Goal: Information Seeking & Learning: Learn about a topic

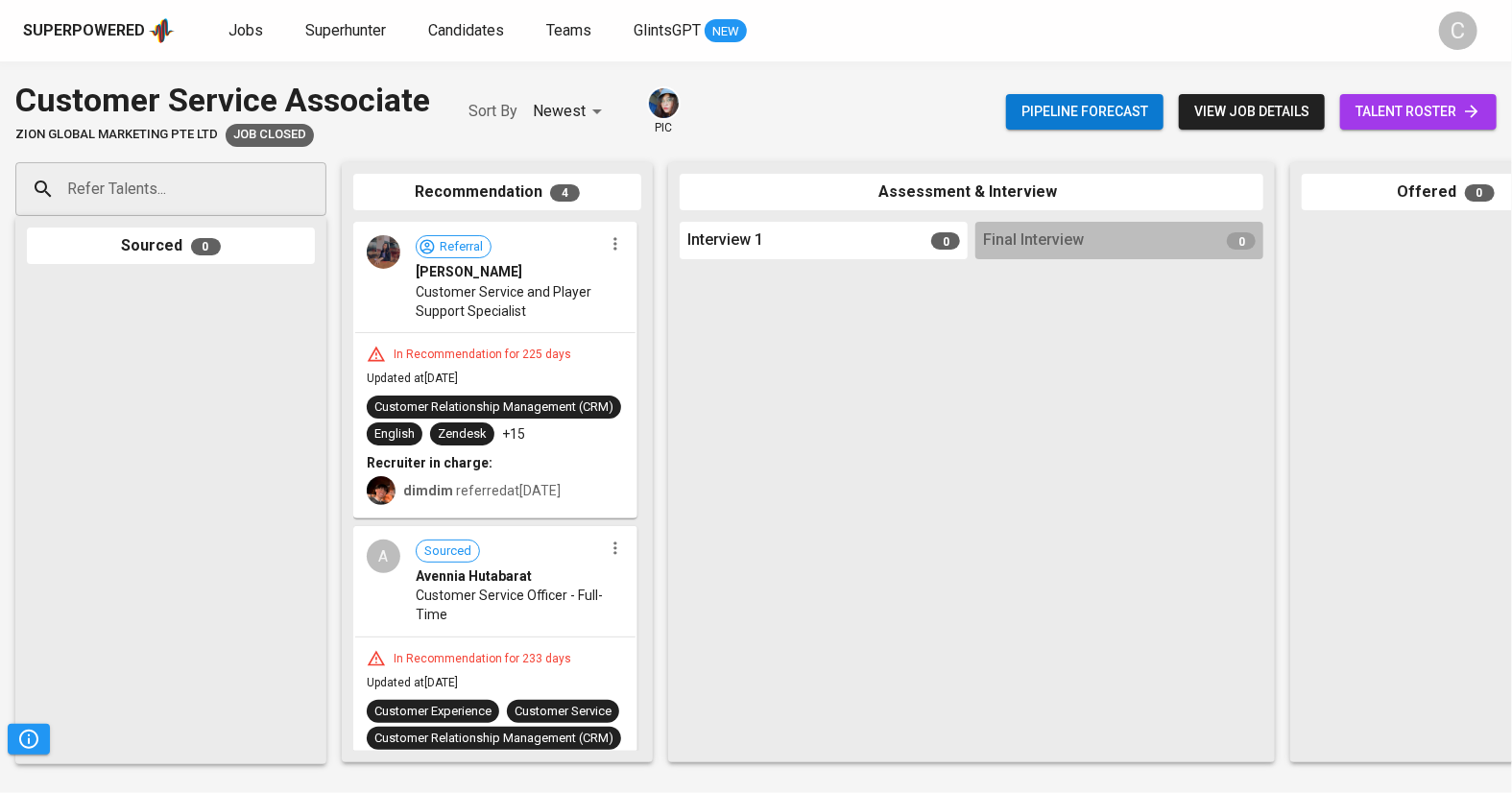
click at [1395, 109] on span "talent roster" at bounding box center [1418, 111] width 126 height 24
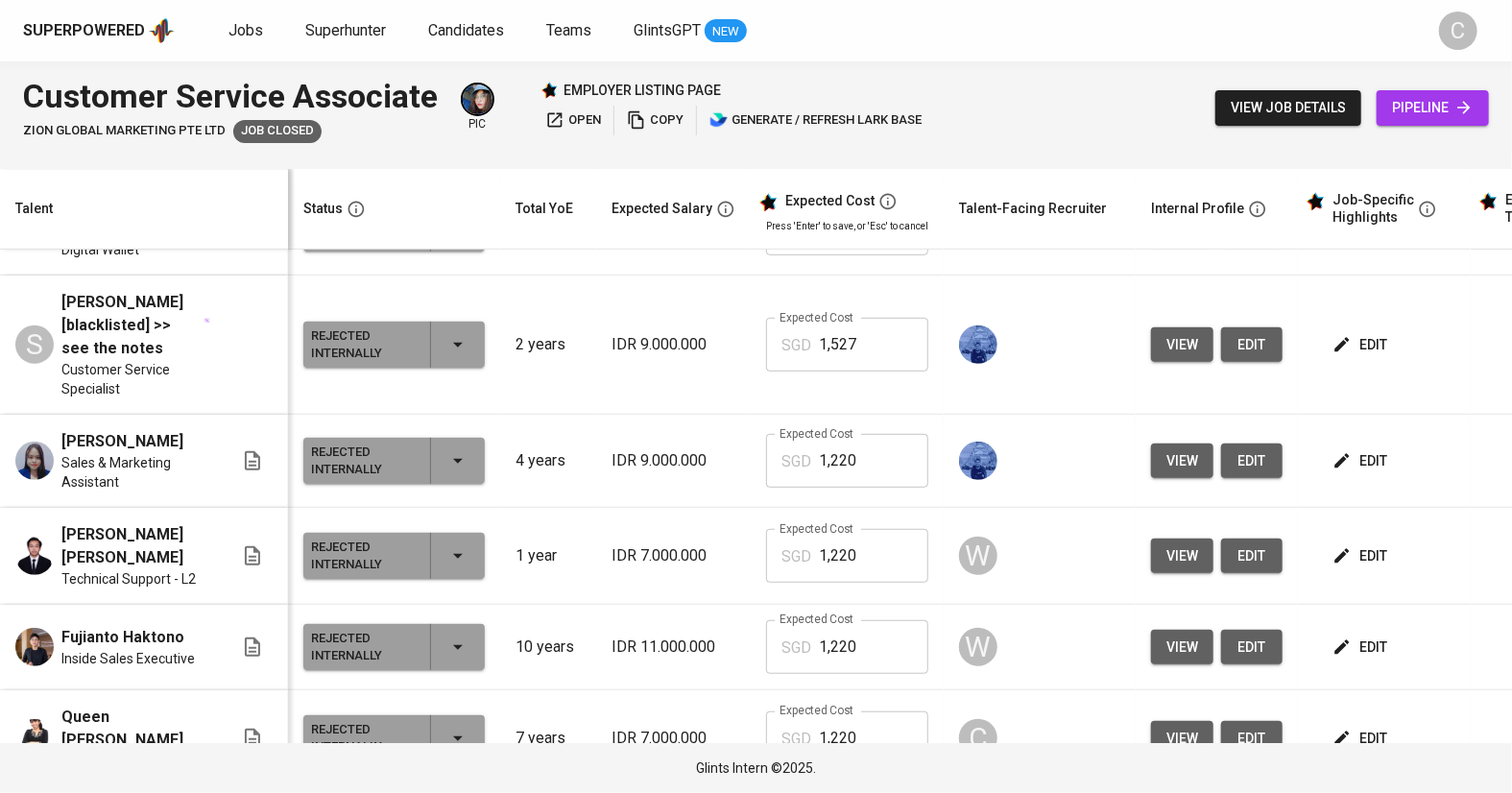
scroll to position [93, 0]
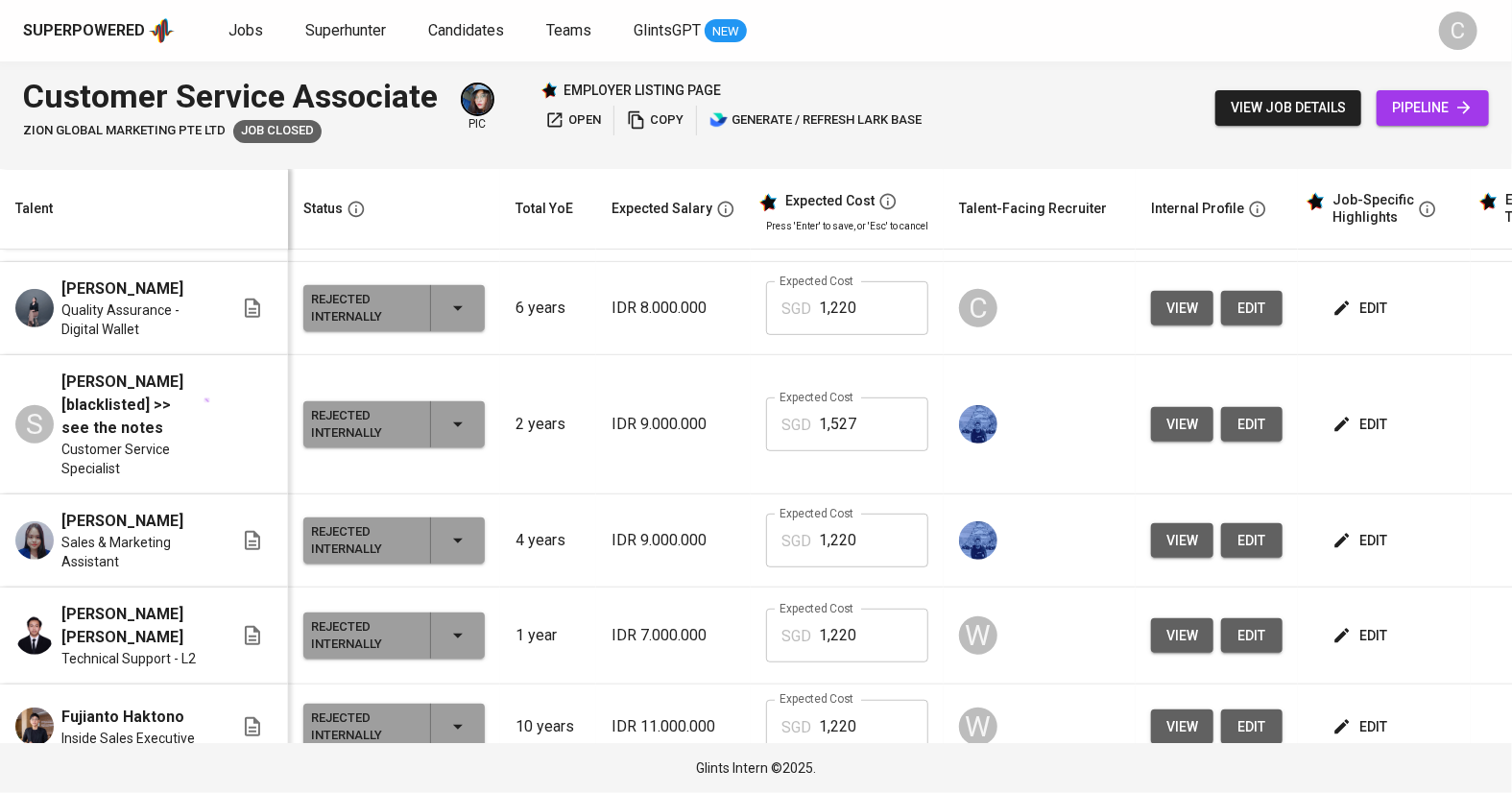
scroll to position [571, 0]
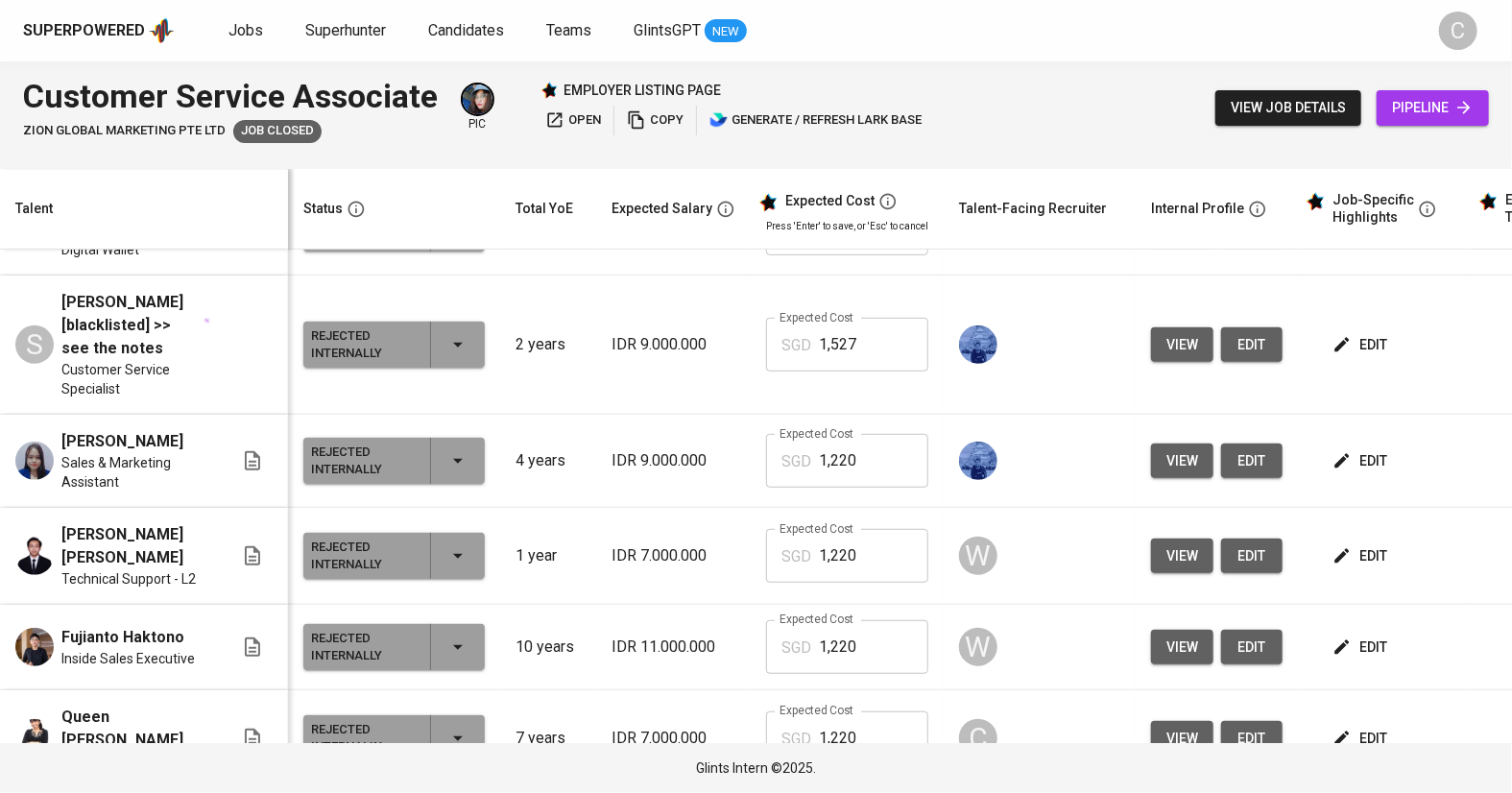
click at [534, 727] on p "7 years" at bounding box center [548, 738] width 66 height 23
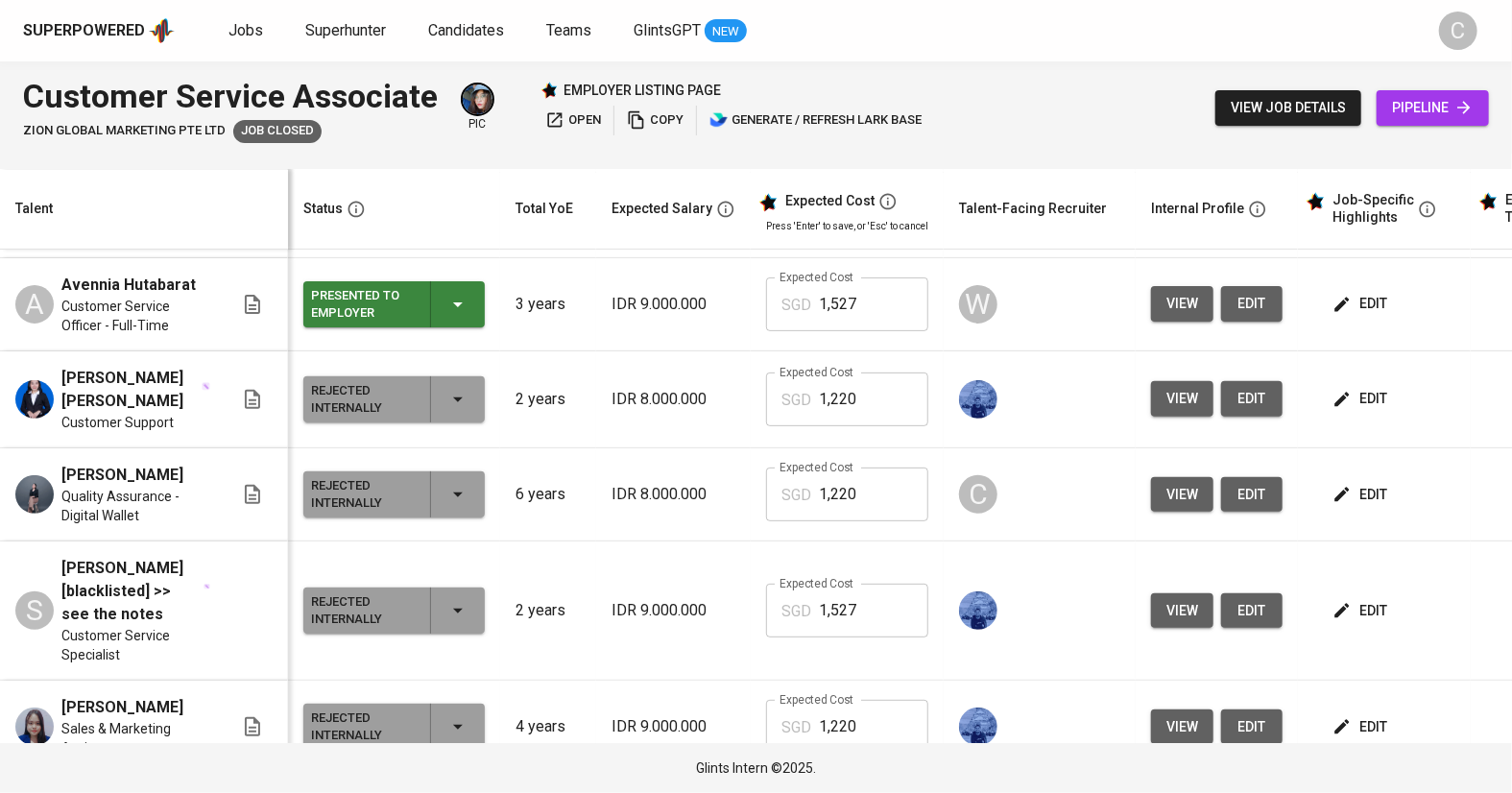
scroll to position [303, 0]
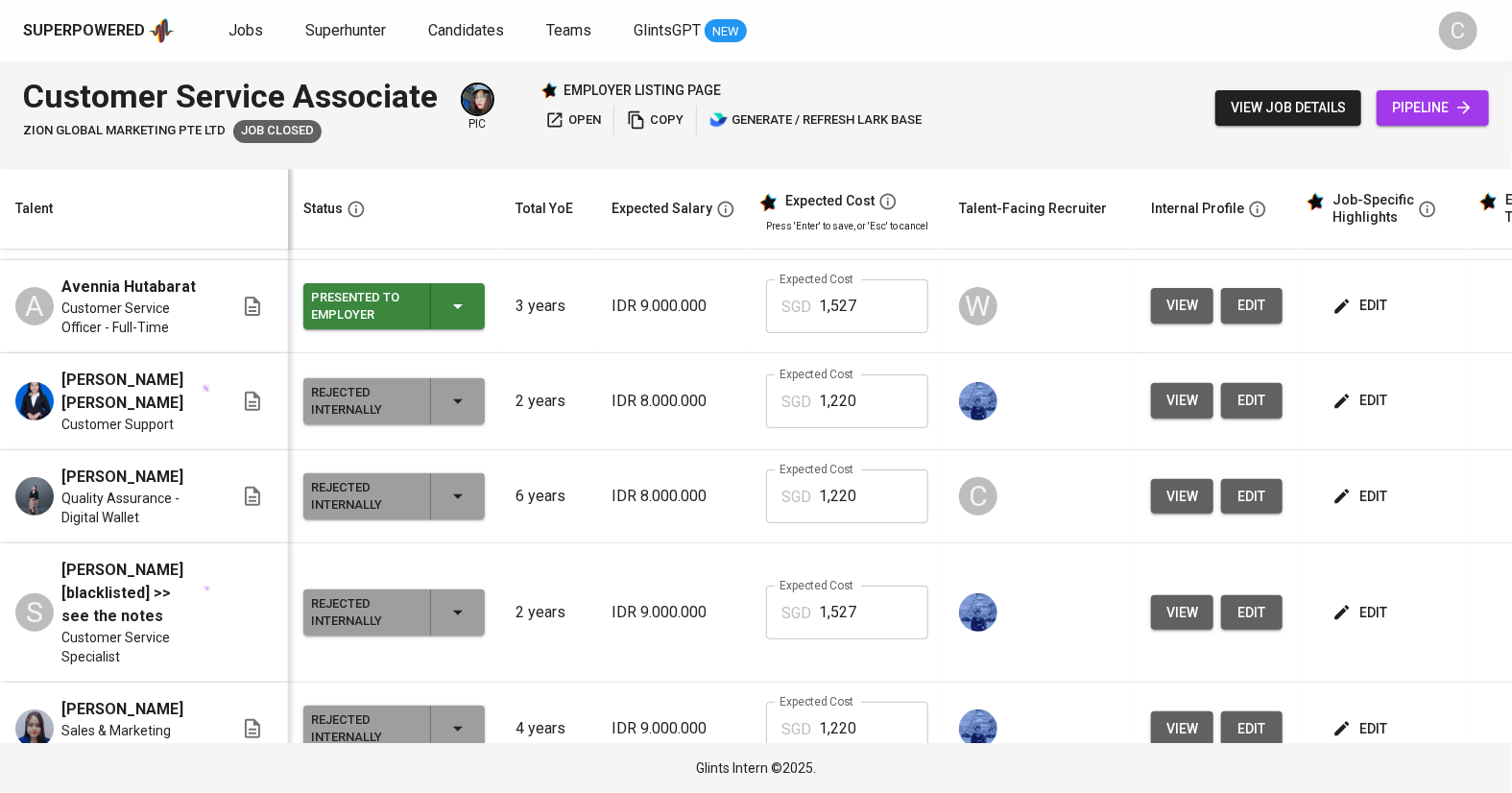
click at [547, 485] on p "6 years" at bounding box center [548, 497] width 66 height 23
click at [1181, 485] on span "view" at bounding box center [1182, 497] width 31 height 24
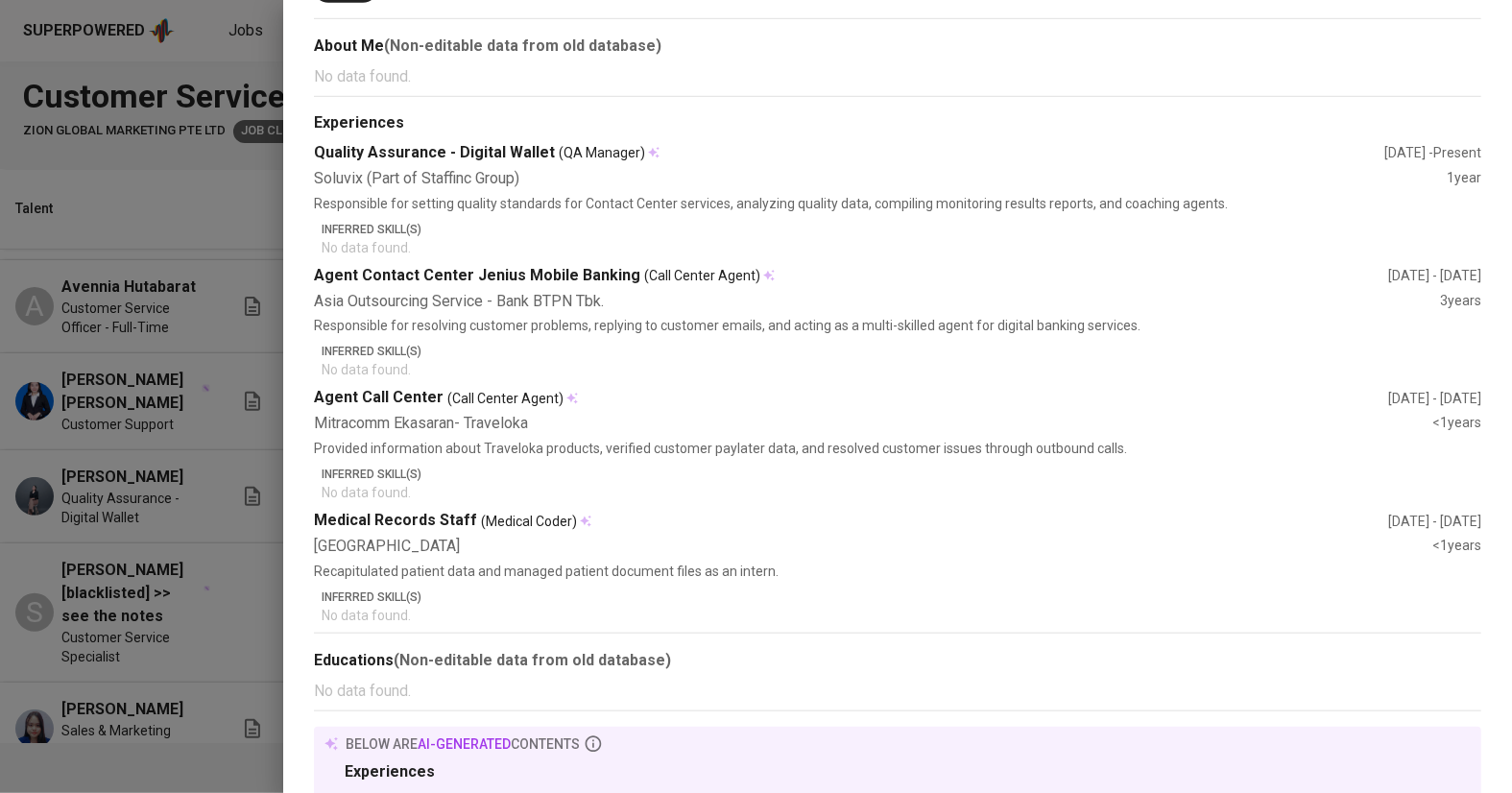
scroll to position [646, 0]
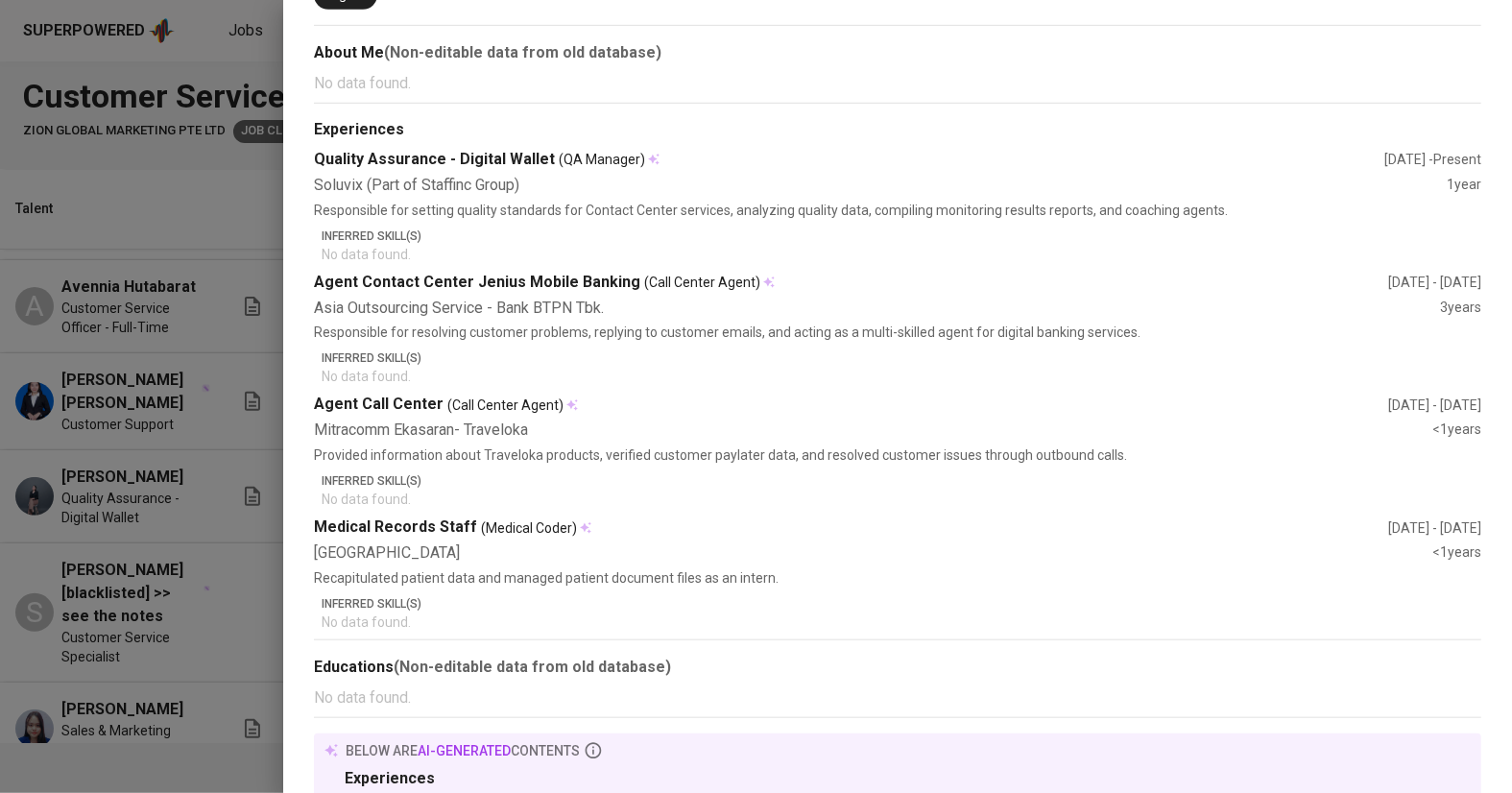
click at [973, 448] on p "Provided information about Traveloka products, verified customer paylater data,…" at bounding box center [898, 455] width 1168 height 20
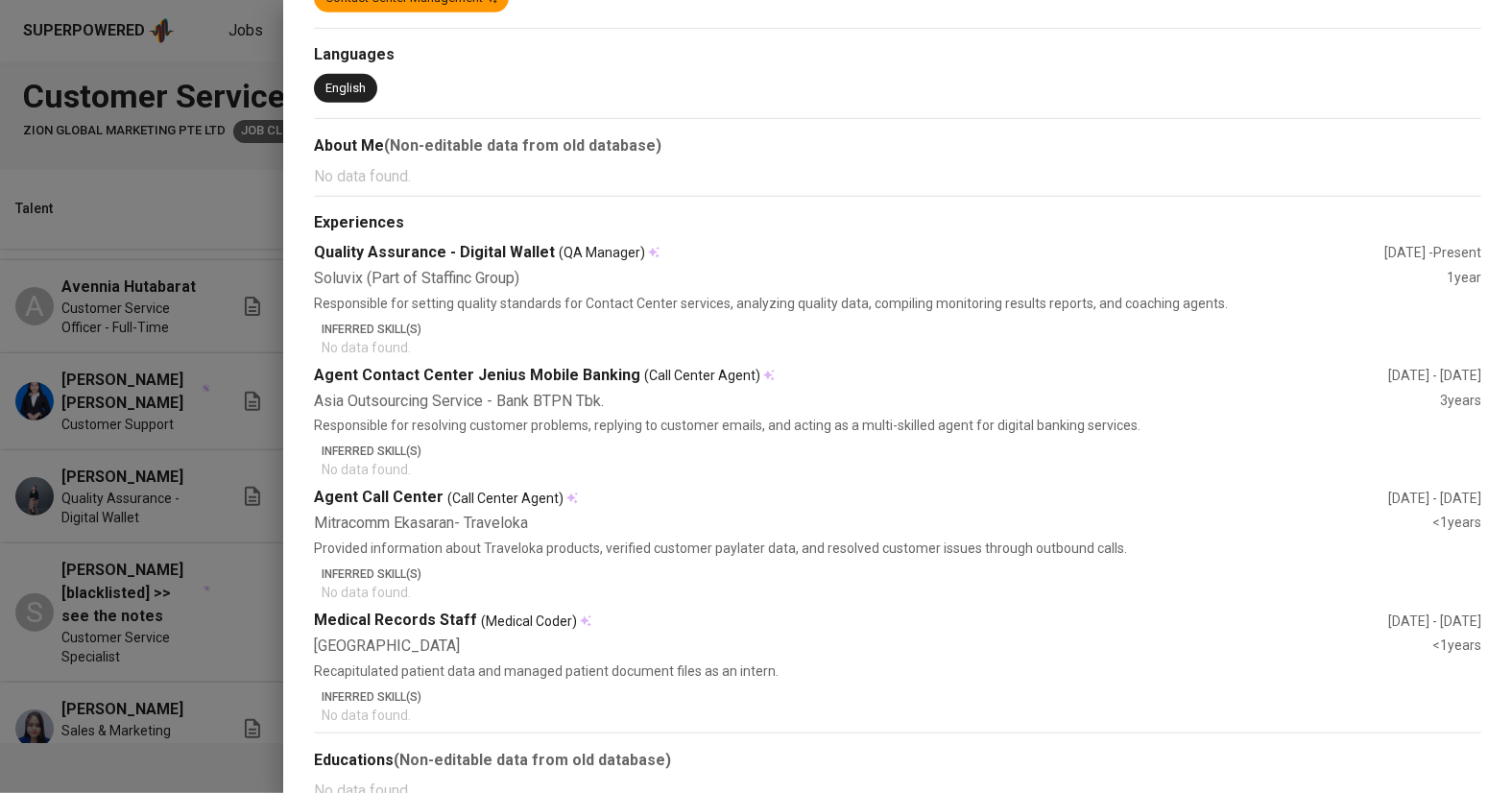
scroll to position [523, 0]
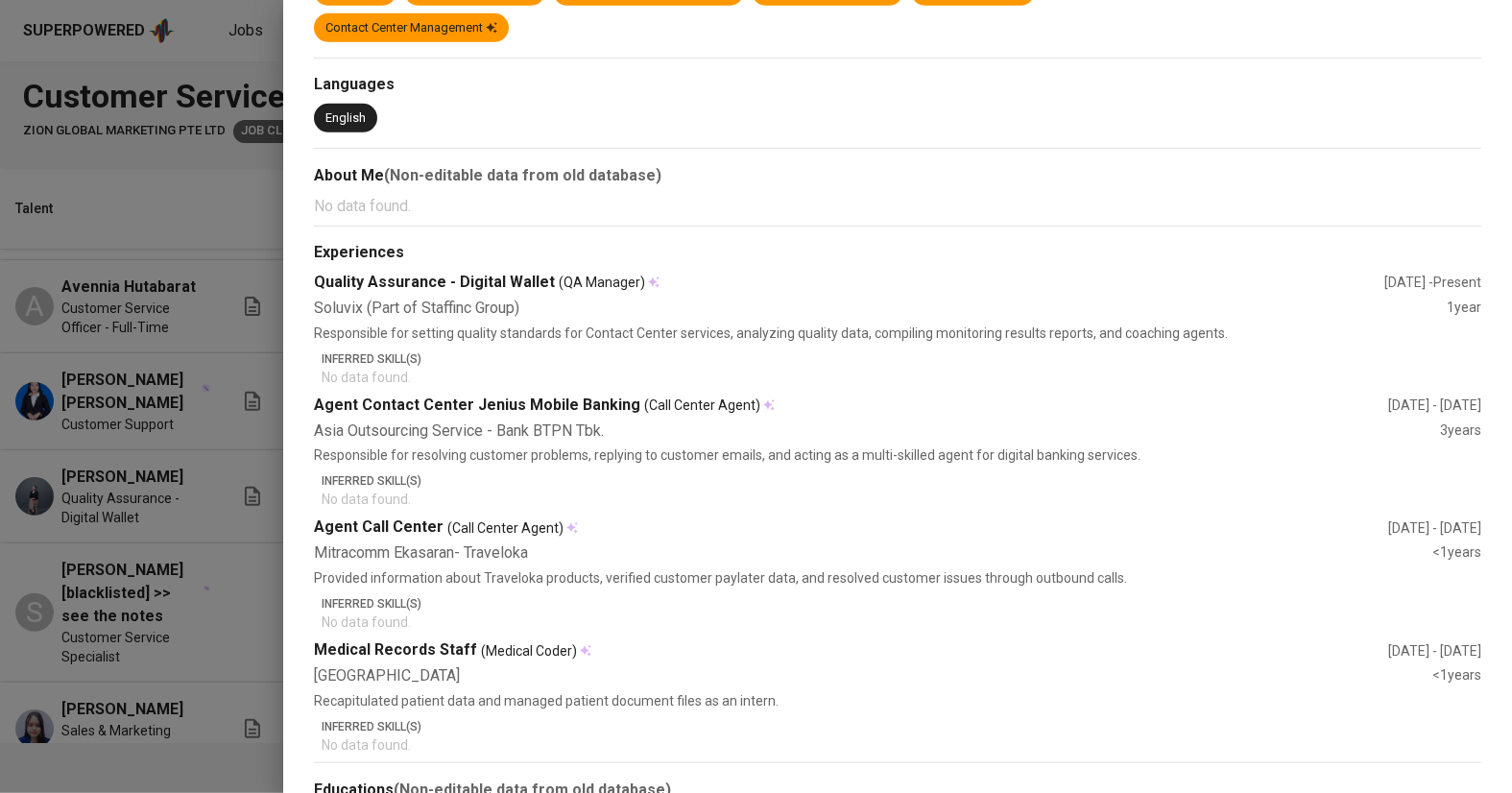
click at [183, 556] on div at bounding box center [756, 396] width 1512 height 793
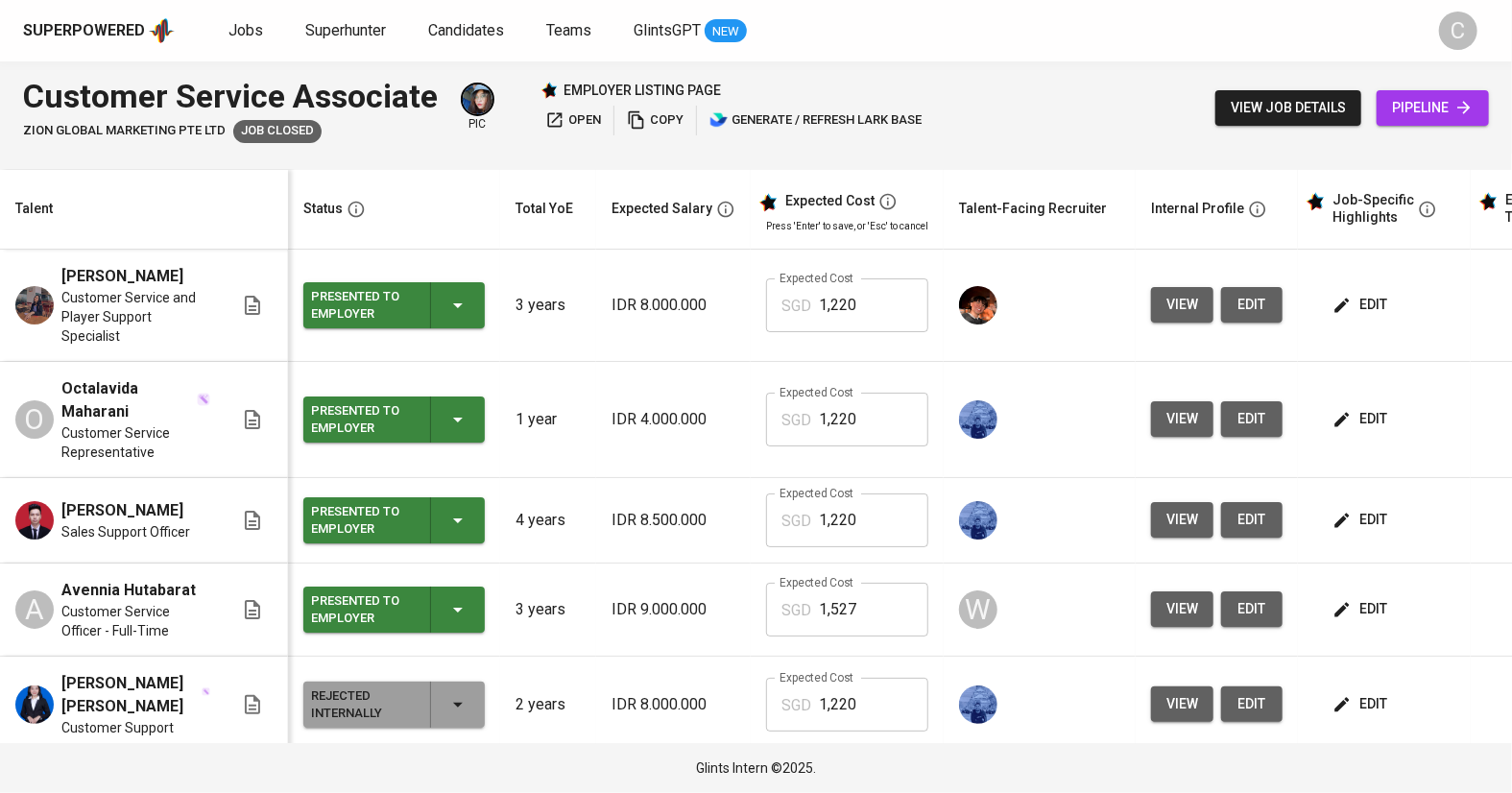
scroll to position [0, 0]
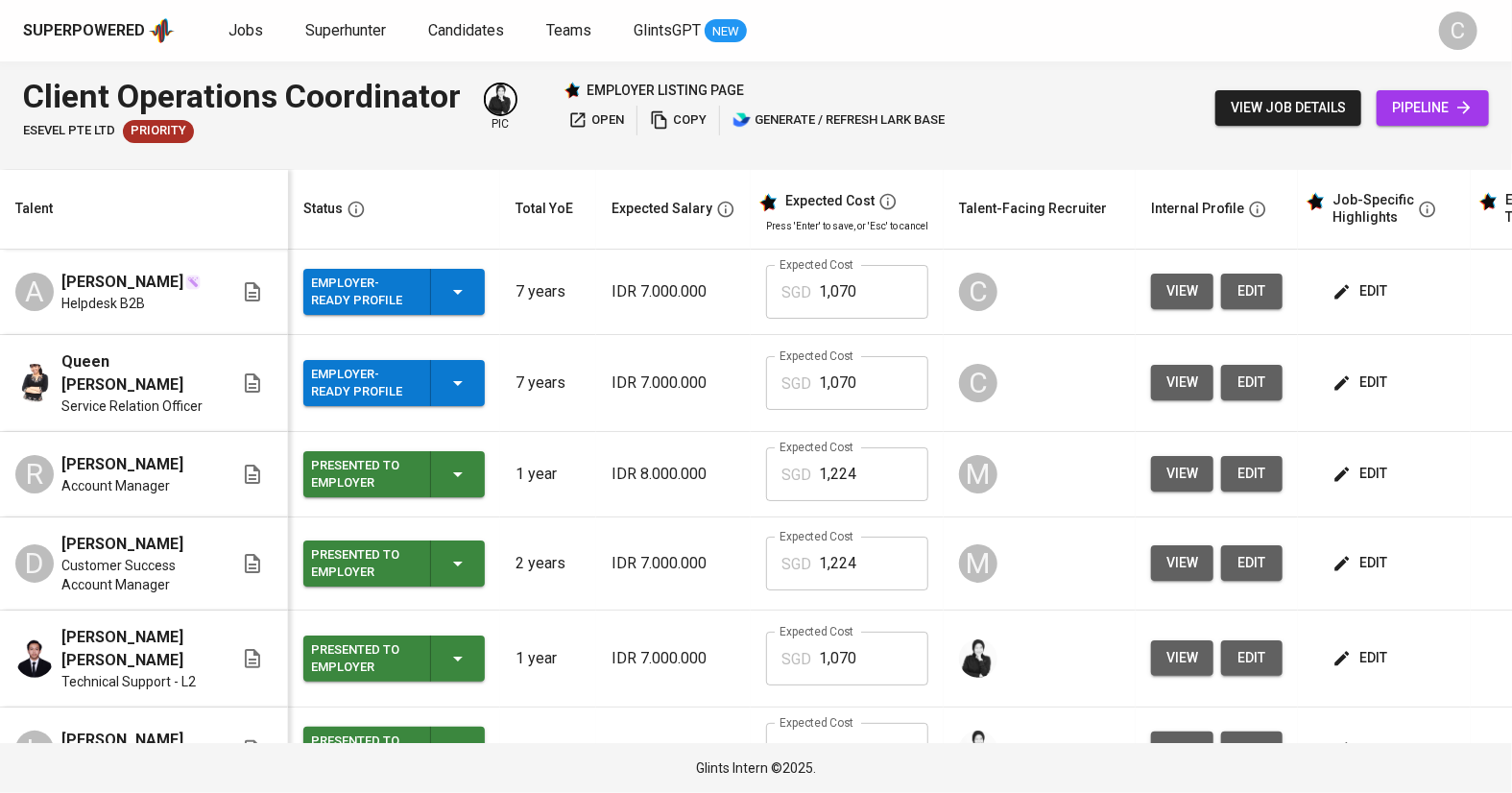
click at [1174, 285] on span "view" at bounding box center [1182, 291] width 31 height 24
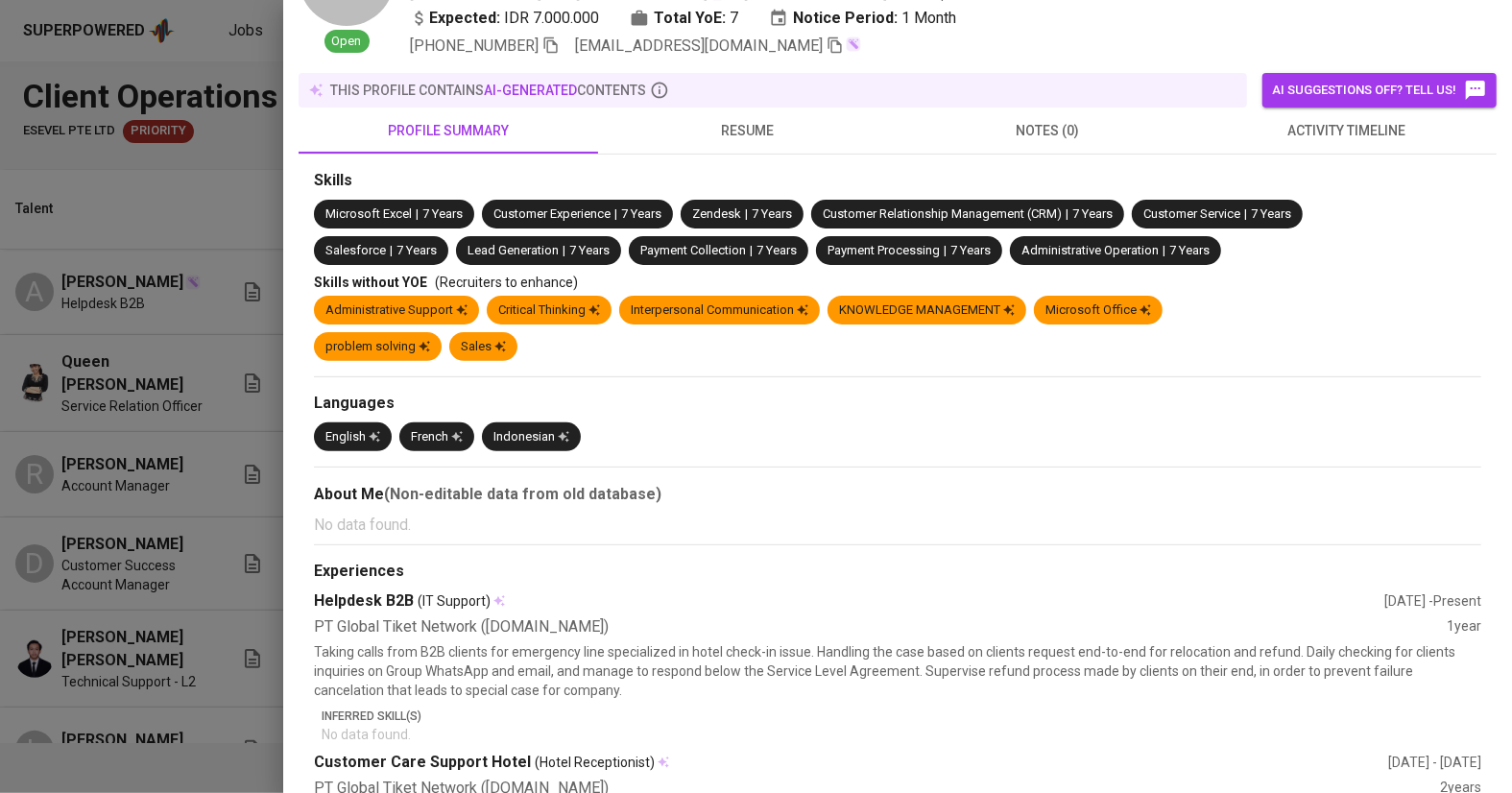
scroll to position [137, 0]
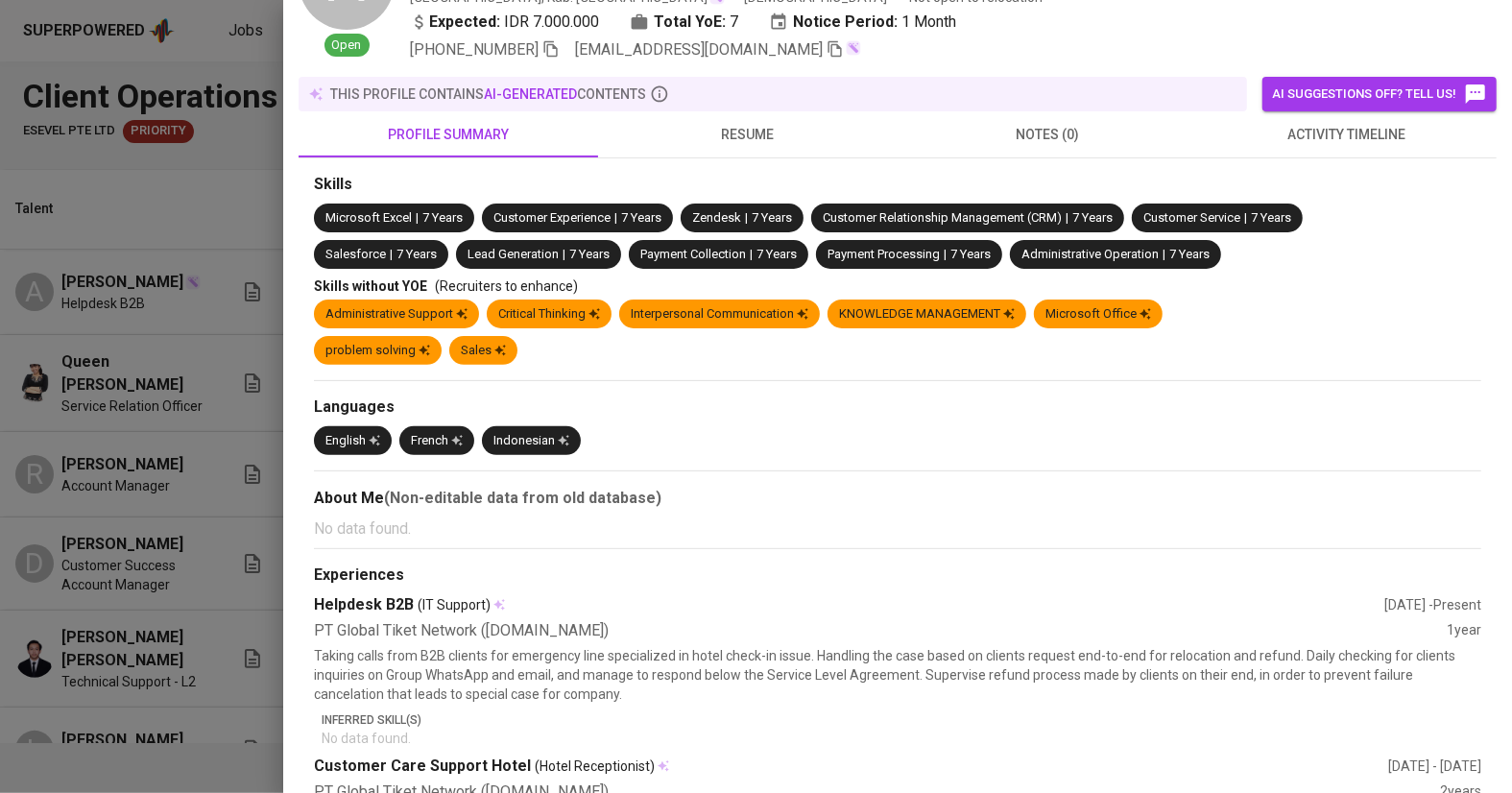
click at [51, 537] on div at bounding box center [756, 396] width 1512 height 793
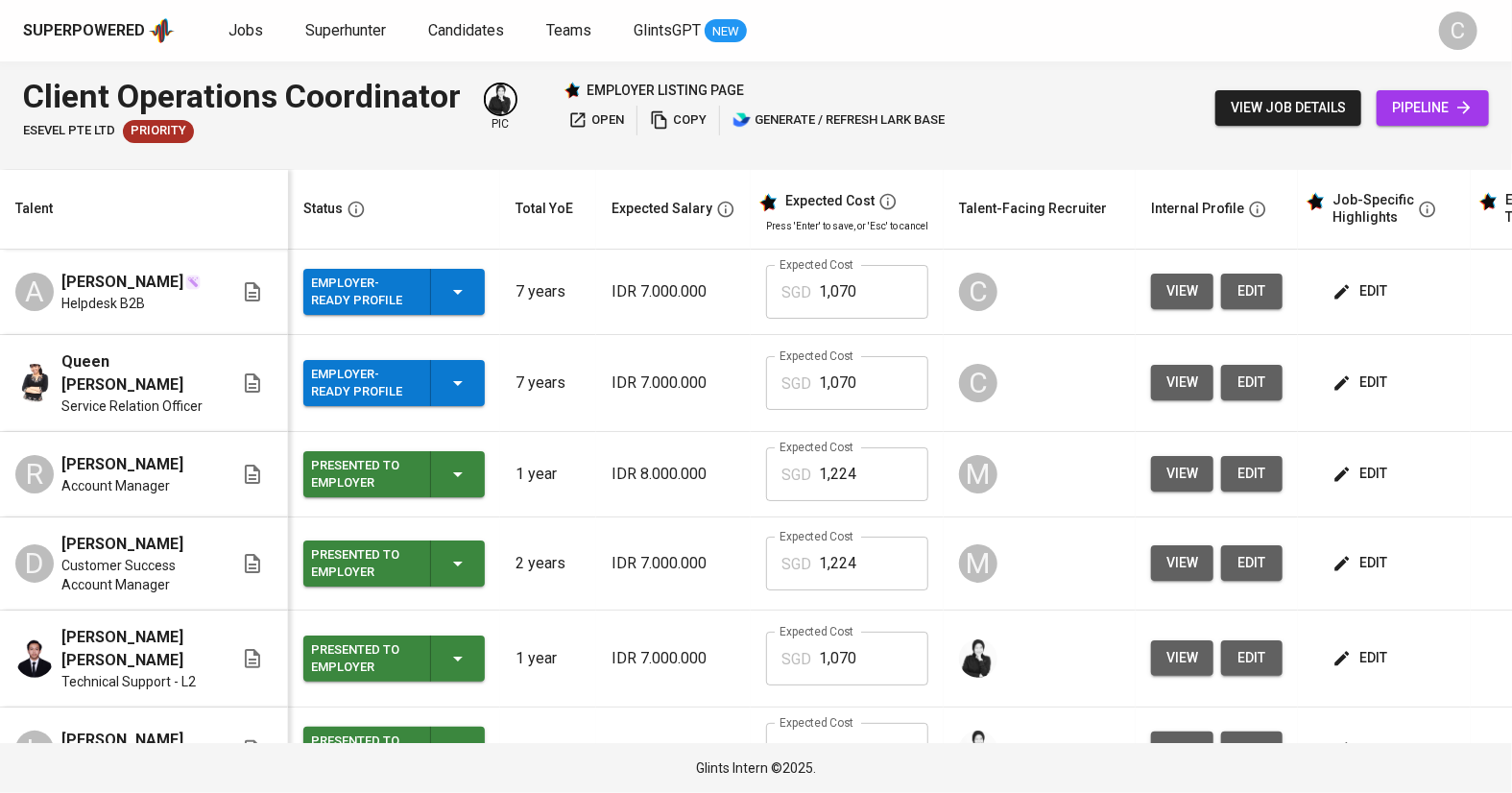
scroll to position [0, 144]
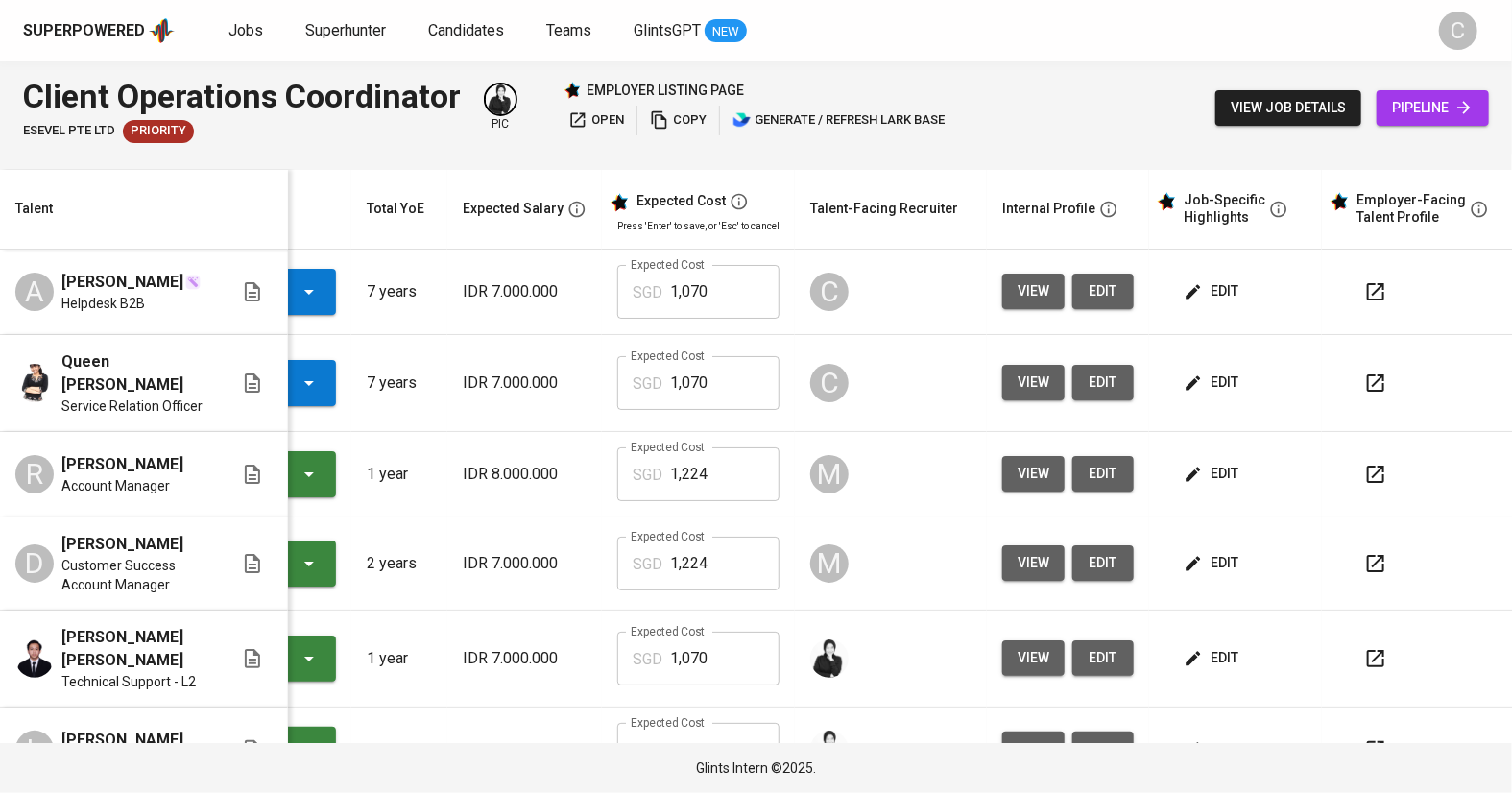
click at [1370, 293] on icon "button" at bounding box center [1376, 292] width 23 height 23
